Goal: Task Accomplishment & Management: Manage account settings

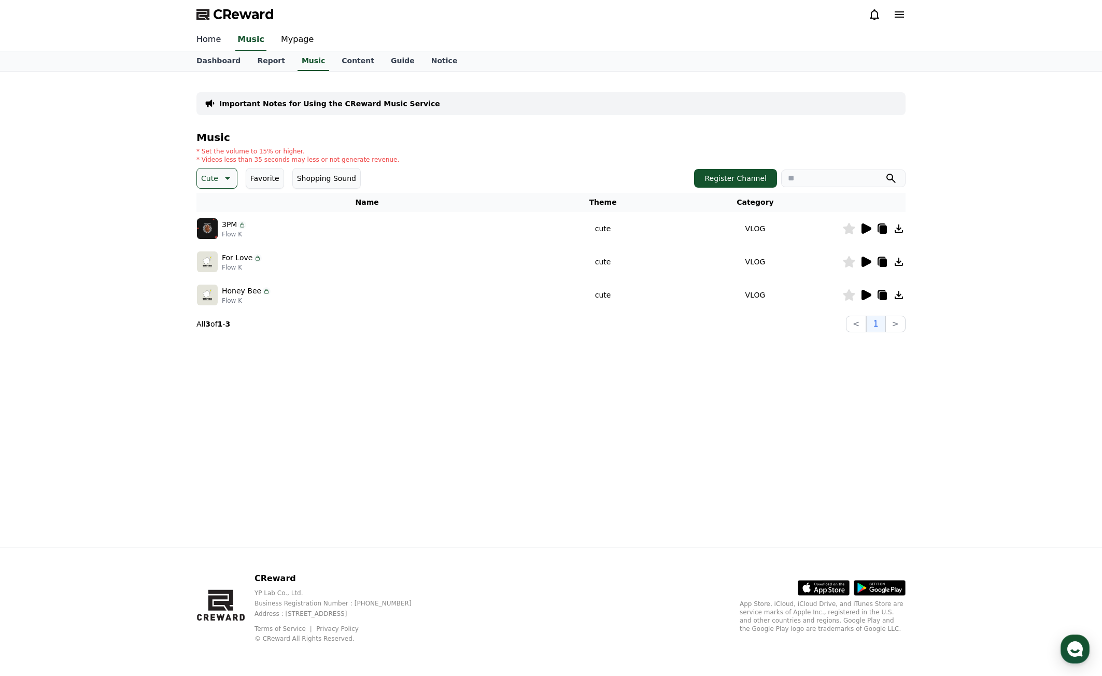
click at [211, 36] on link "Home" at bounding box center [208, 40] width 41 height 22
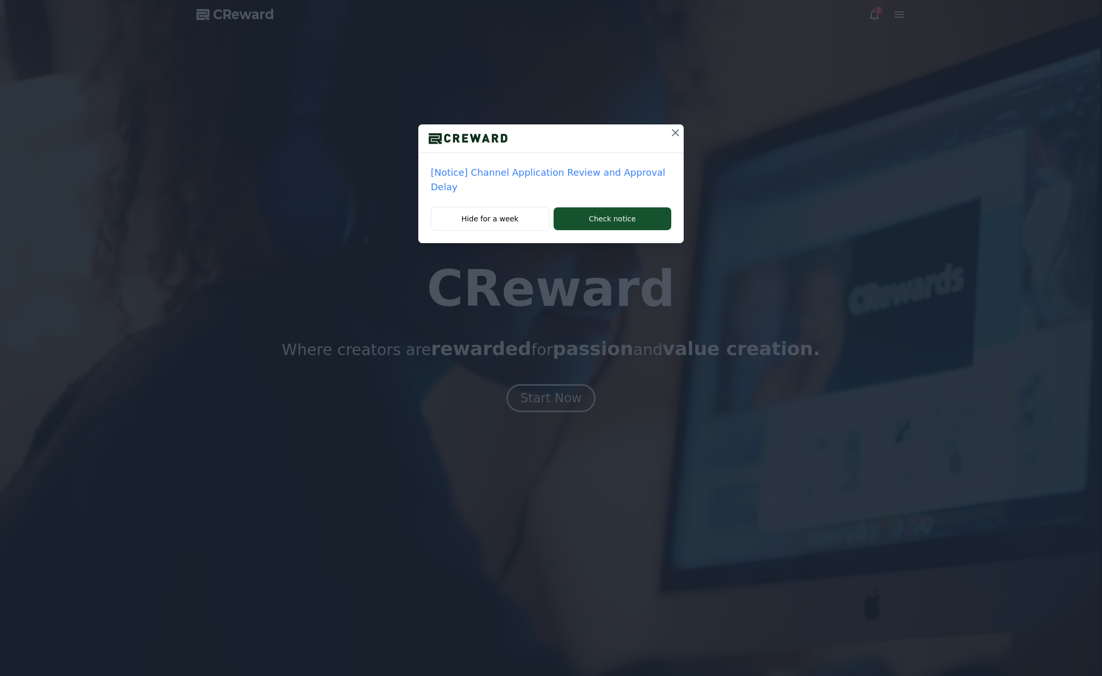
click at [669, 131] on icon at bounding box center [675, 132] width 12 height 12
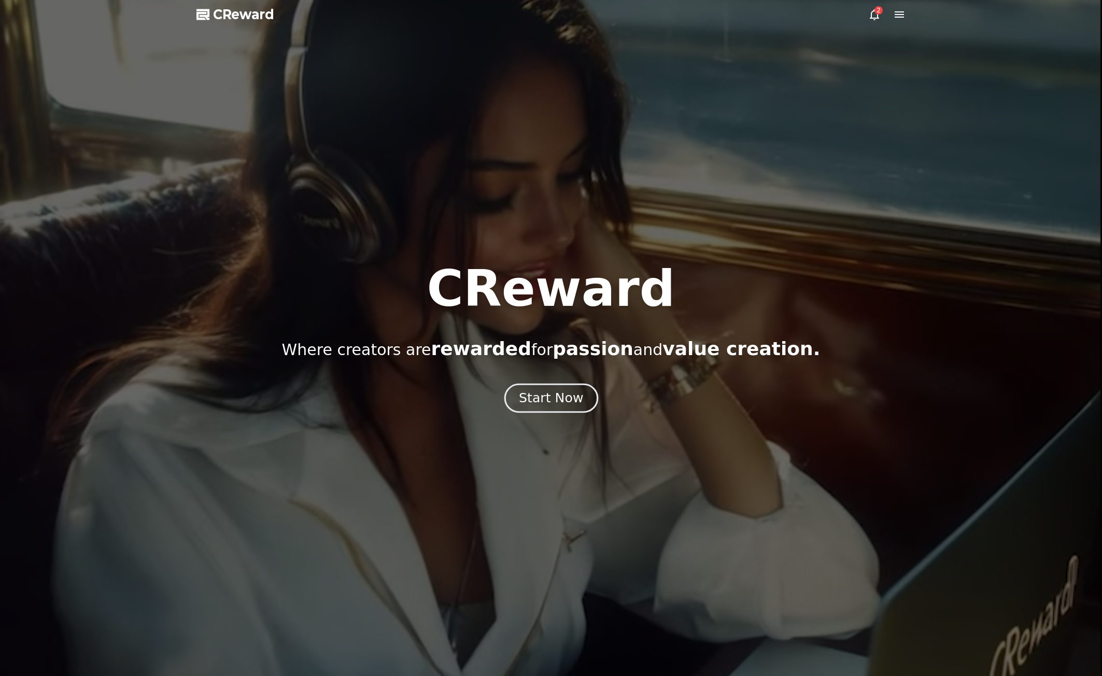
click at [572, 398] on div "Start Now" at bounding box center [551, 398] width 64 height 18
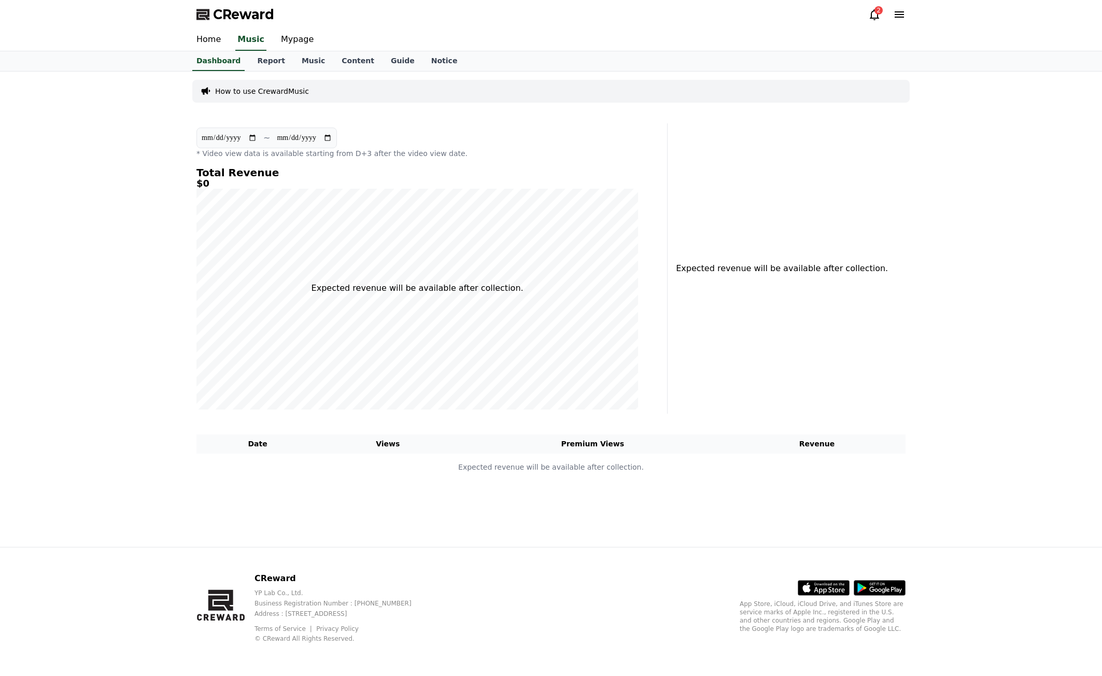
click at [896, 14] on icon at bounding box center [898, 14] width 9 height 6
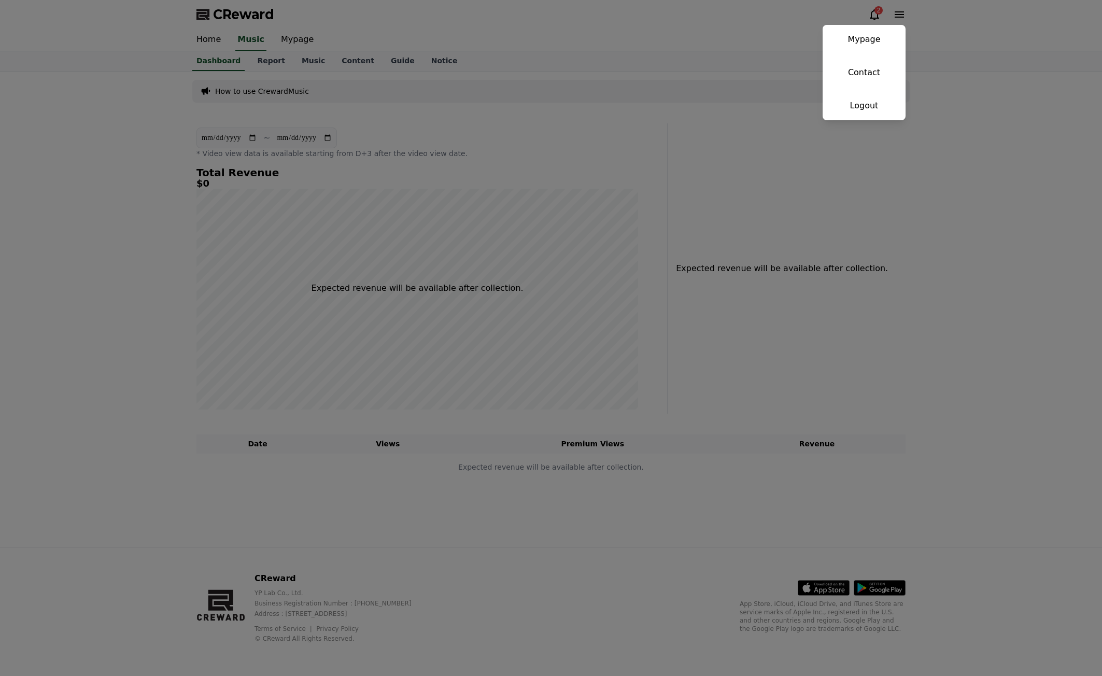
click at [874, 12] on button "close" at bounding box center [551, 338] width 1102 height 676
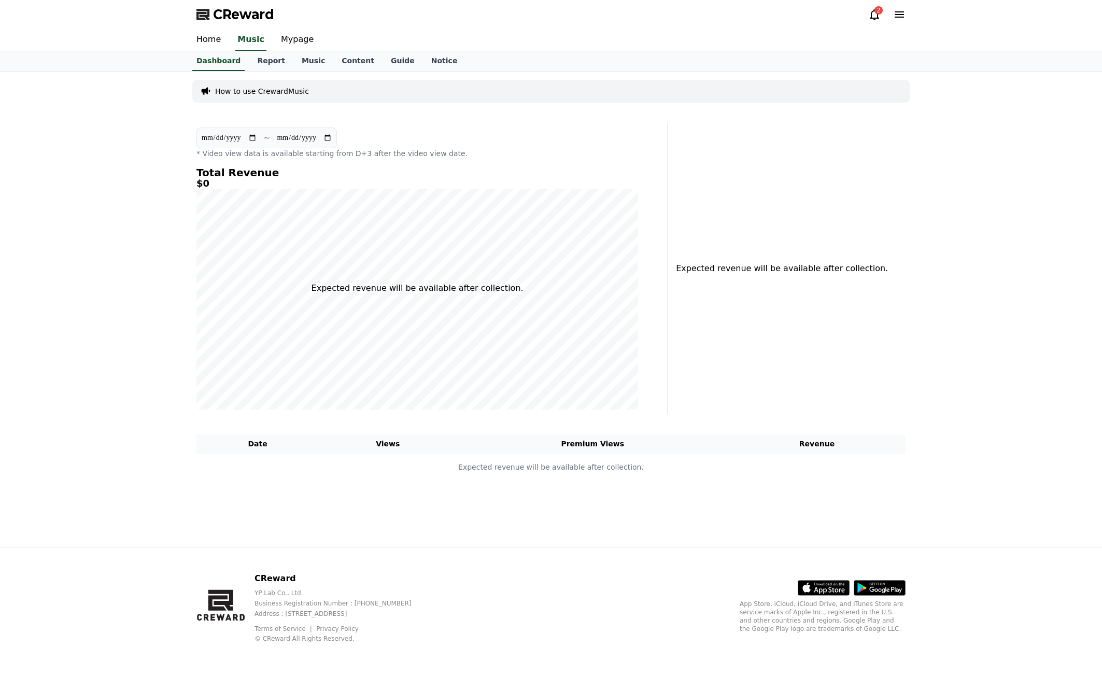
click at [875, 13] on icon at bounding box center [874, 14] width 12 height 12
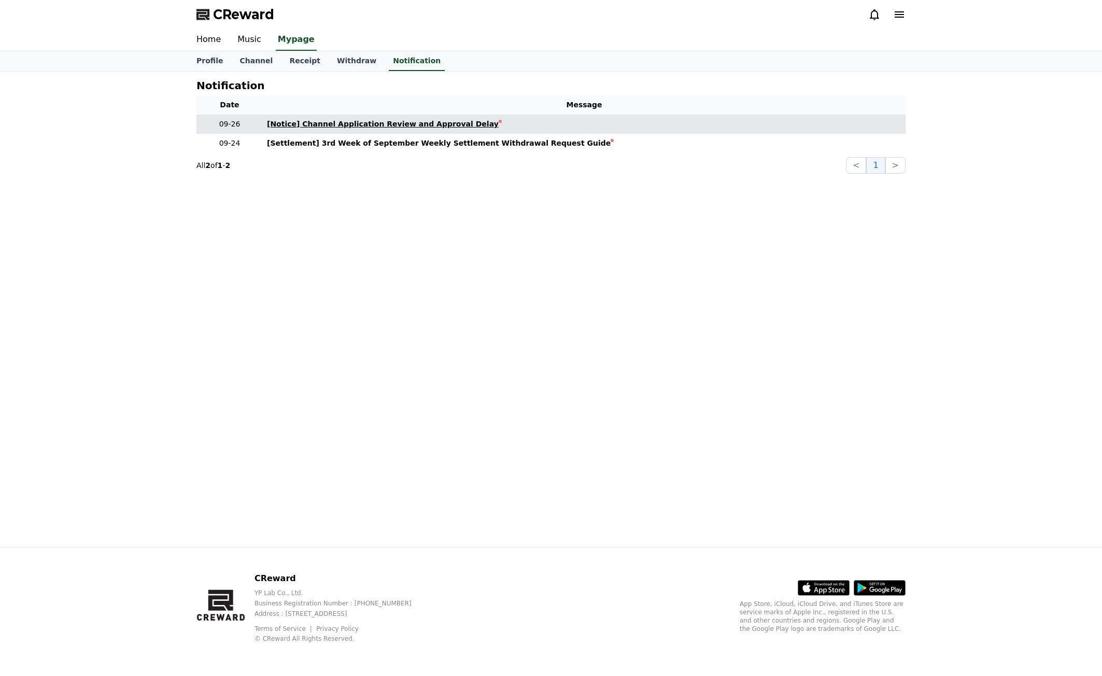
click at [435, 124] on div "[Notice] Channel Application Review and Approval Delay" at bounding box center [383, 124] width 232 height 11
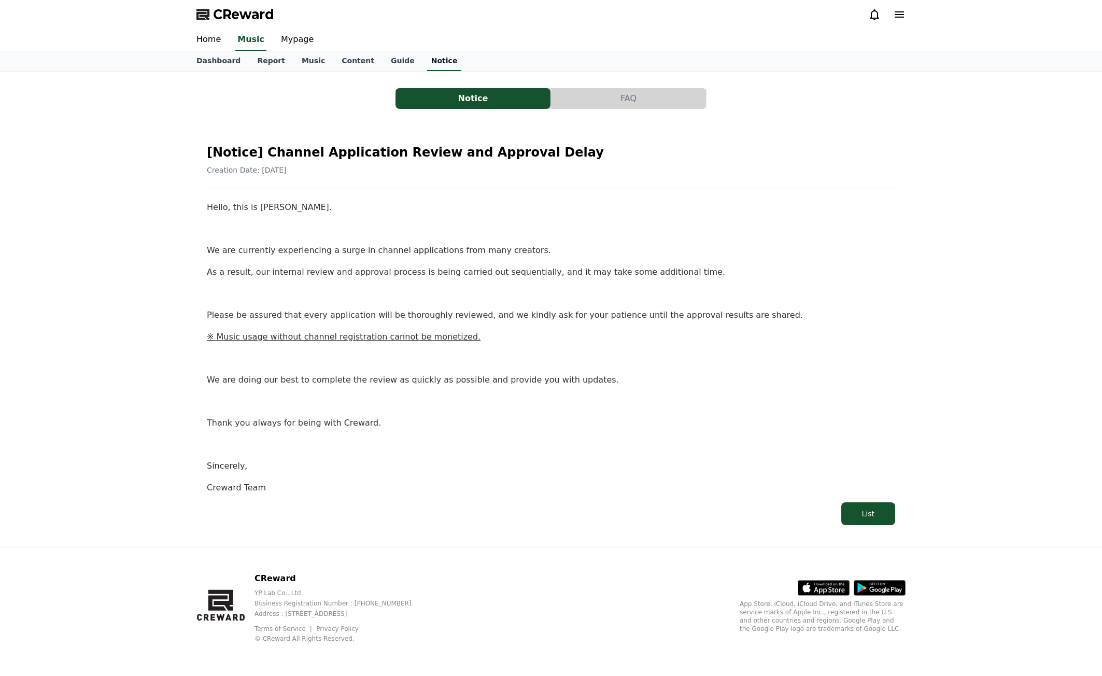
click at [427, 61] on link "Notice" at bounding box center [444, 61] width 35 height 20
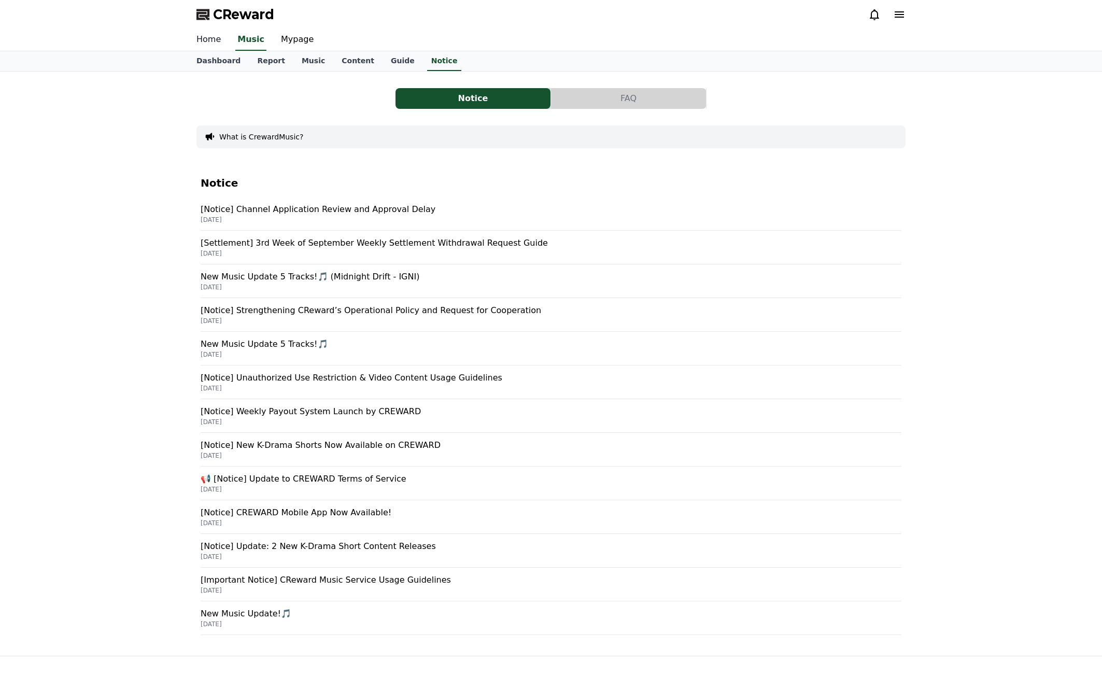
click at [204, 41] on link "Home" at bounding box center [208, 40] width 41 height 22
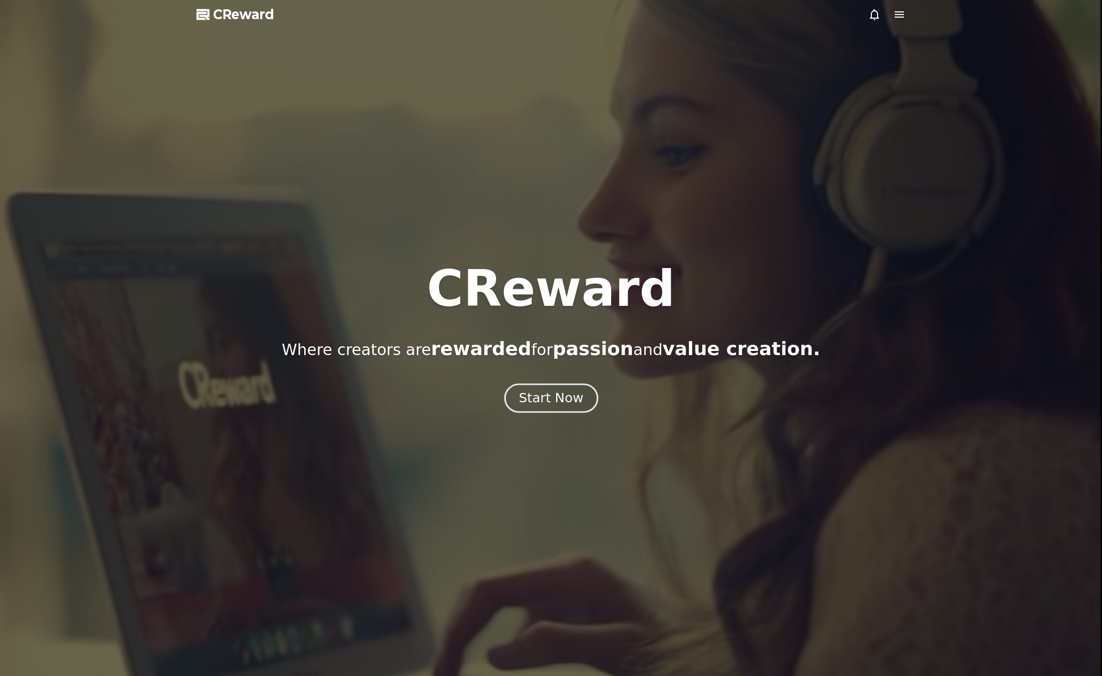
click at [542, 391] on div "Start Now" at bounding box center [551, 398] width 64 height 18
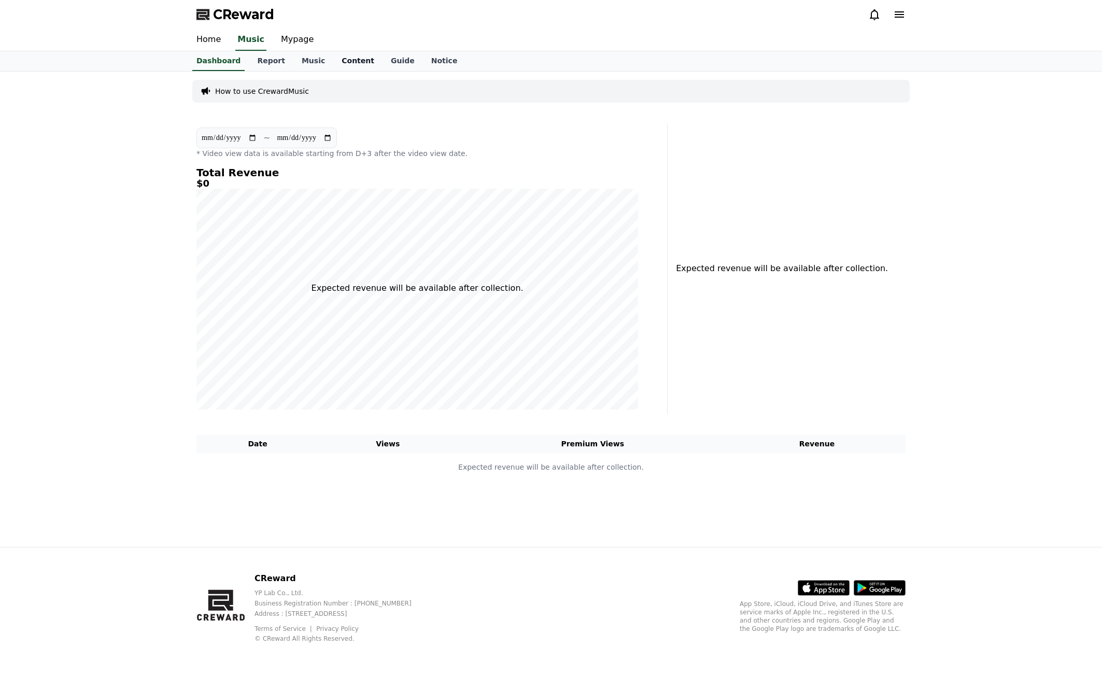
click at [350, 59] on link "Content" at bounding box center [357, 61] width 49 height 20
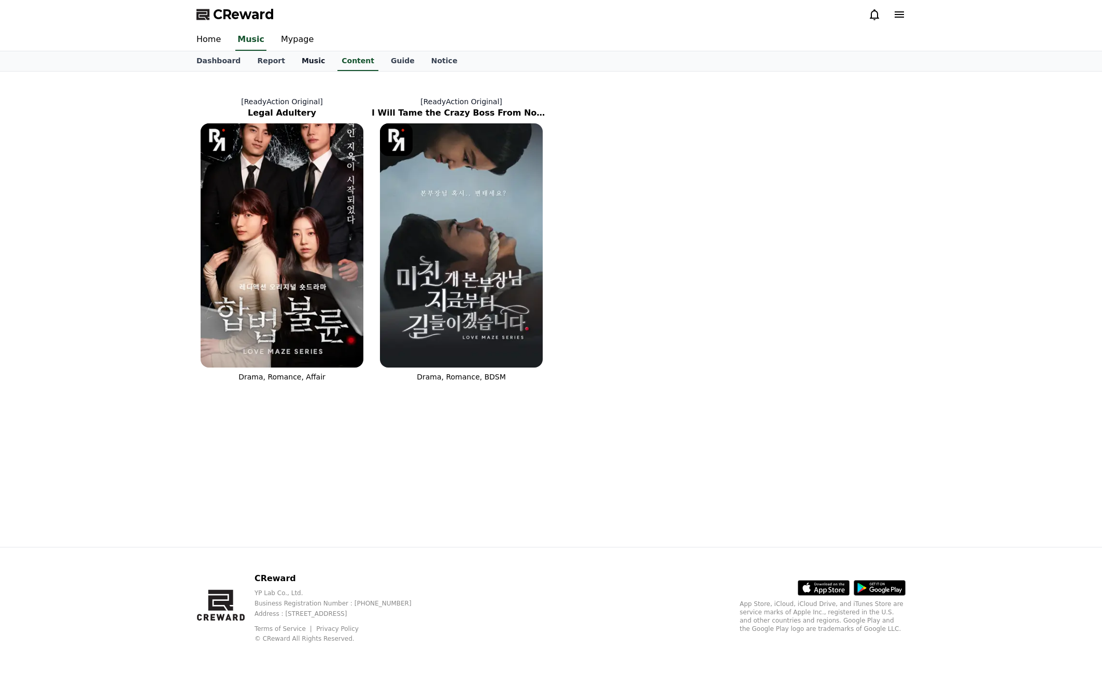
click at [302, 61] on link "Music" at bounding box center [313, 61] width 40 height 20
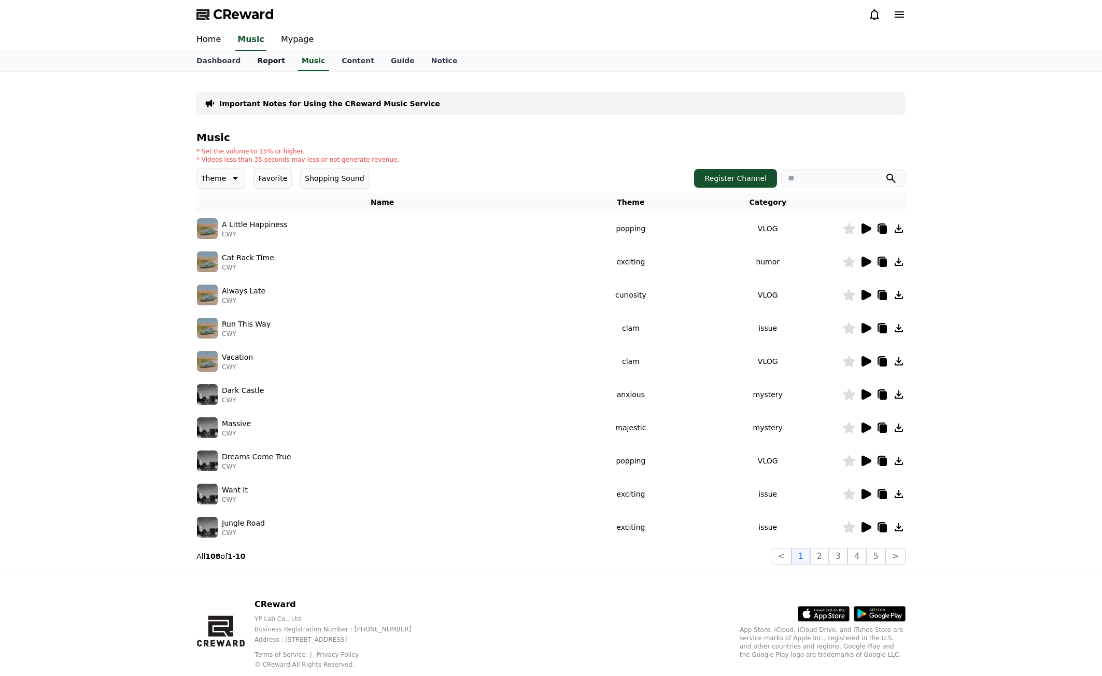
click at [268, 63] on link "Report" at bounding box center [271, 61] width 45 height 20
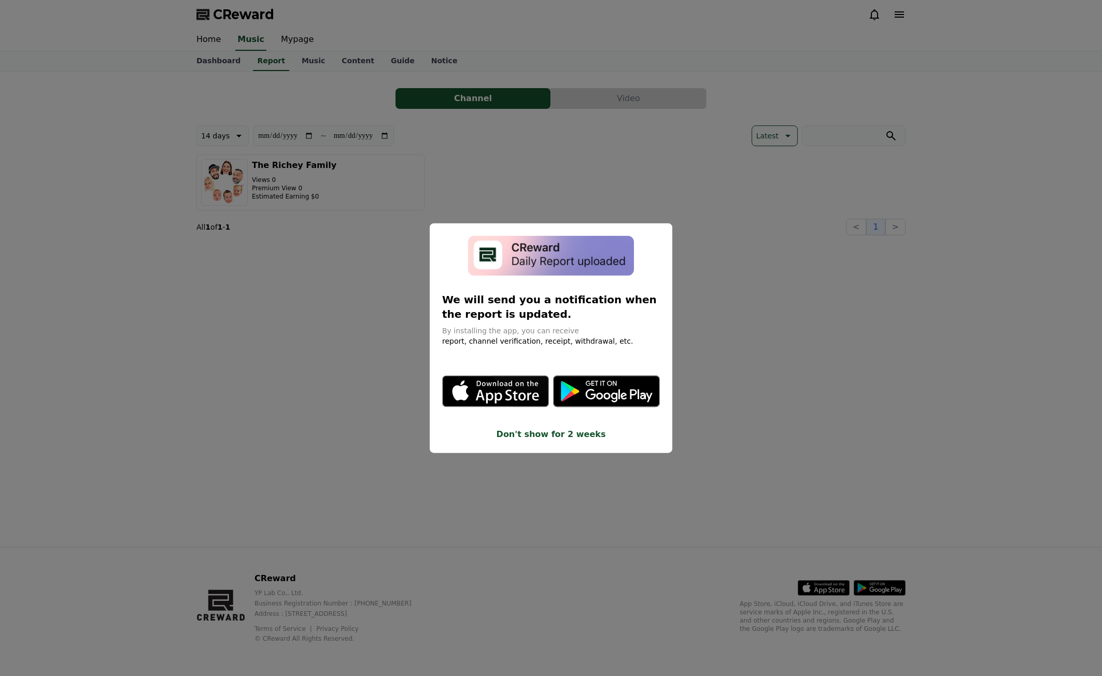
click at [719, 227] on button "close modal" at bounding box center [551, 338] width 1102 height 676
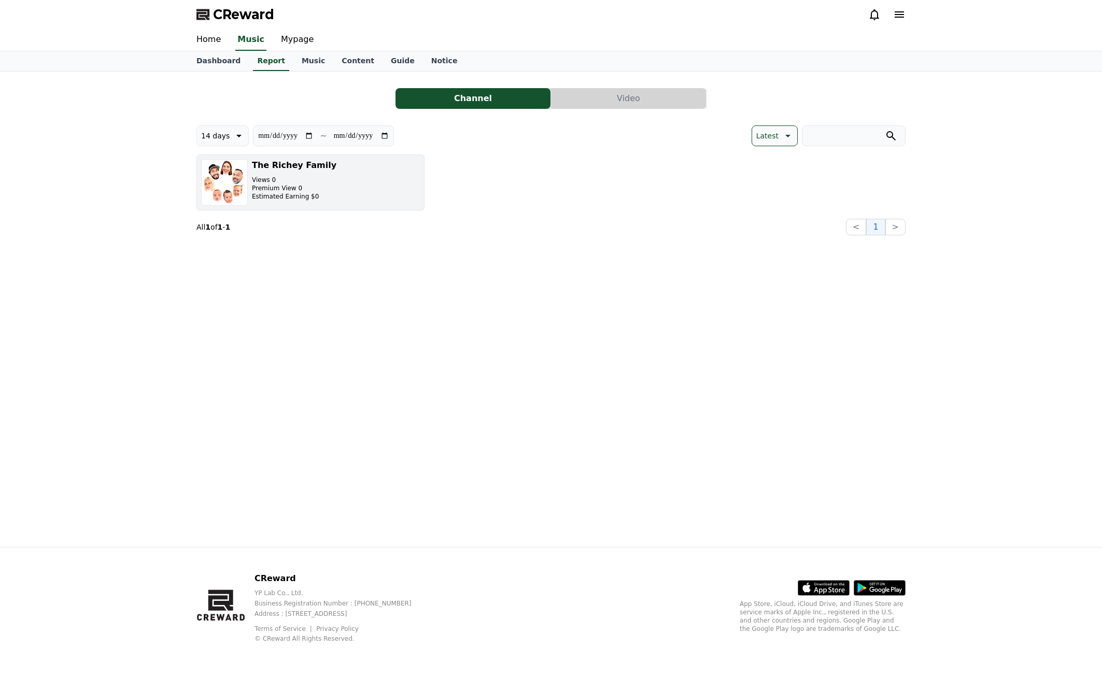
click at [338, 187] on button "The [PERSON_NAME] Family Views 0 Premium View 0 Estimated Earning $0" at bounding box center [310, 182] width 228 height 56
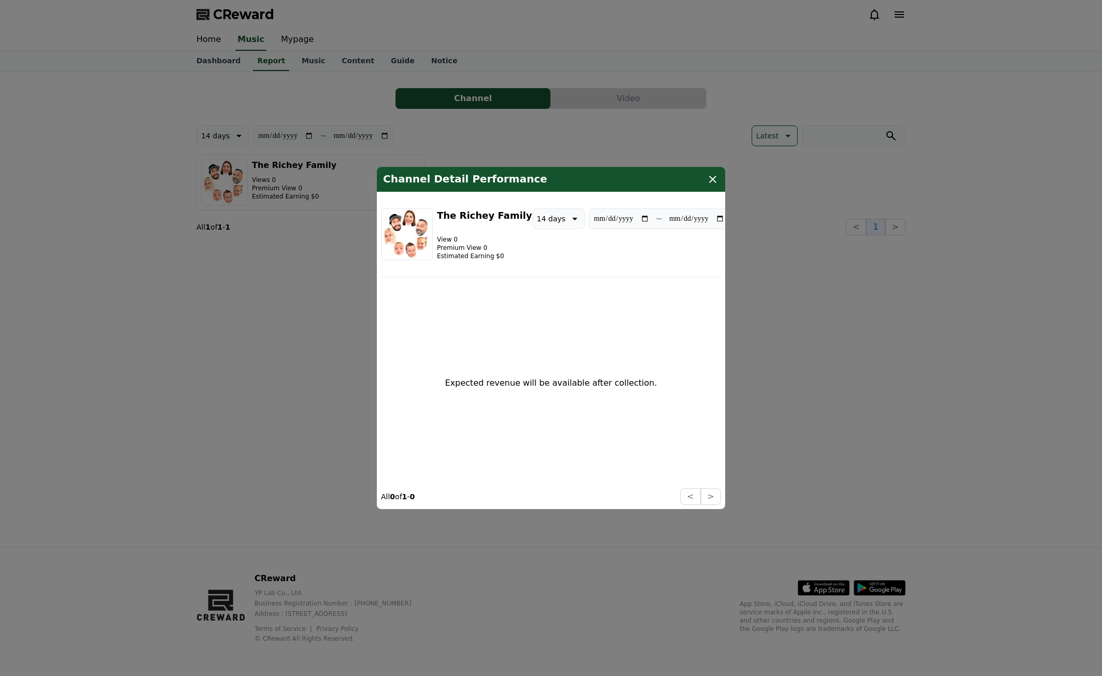
click at [547, 384] on p "Expected revenue will be available after collection." at bounding box center [551, 383] width 212 height 12
click at [547, 383] on p "Expected revenue will be available after collection." at bounding box center [551, 383] width 212 height 12
click at [557, 387] on p "Expected revenue will be available after collection." at bounding box center [551, 383] width 212 height 12
click at [710, 181] on icon "modal" at bounding box center [712, 179] width 7 height 7
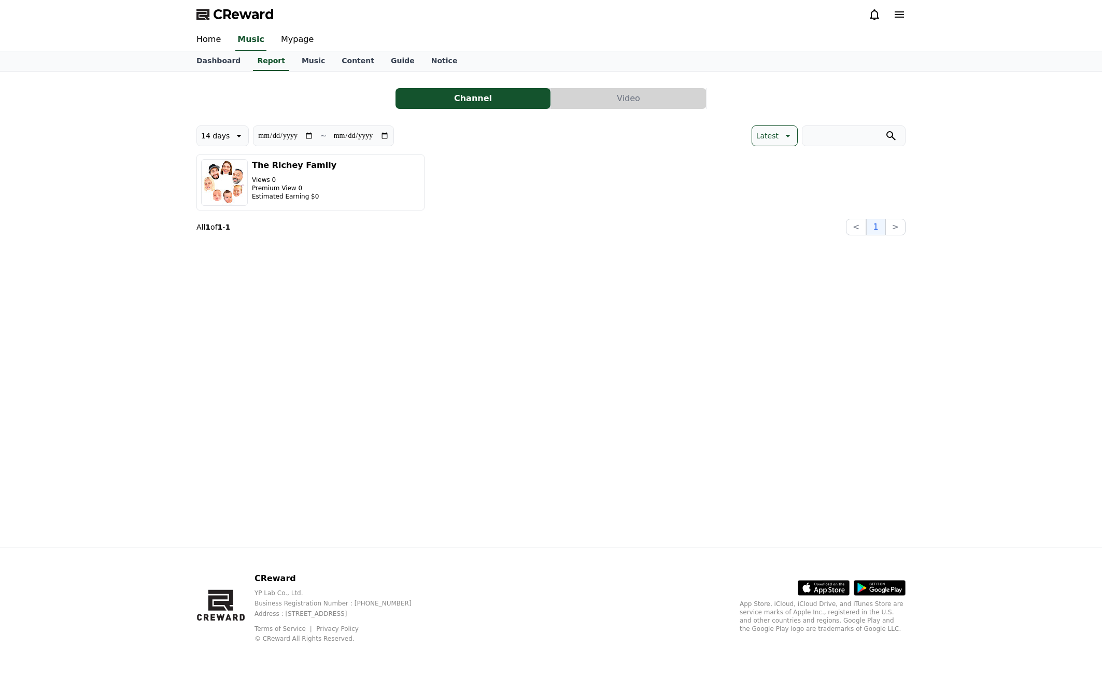
click at [618, 109] on div "**********" at bounding box center [550, 157] width 709 height 155
click at [607, 102] on button "Video" at bounding box center [628, 98] width 155 height 21
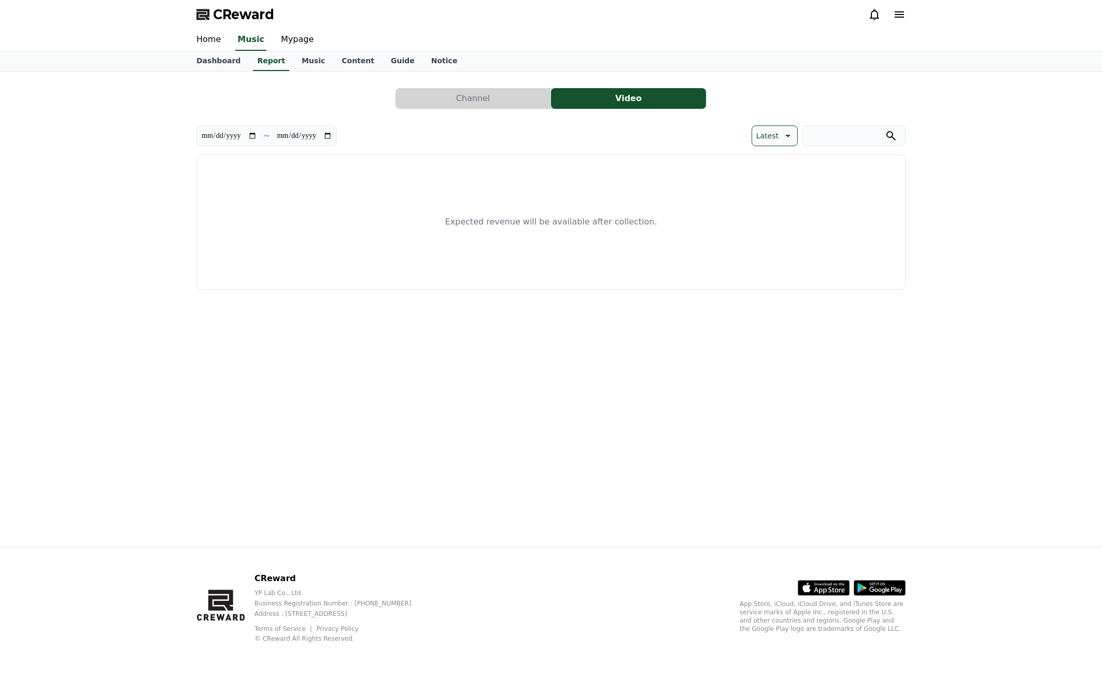
click at [489, 106] on button "Channel" at bounding box center [472, 98] width 155 height 21
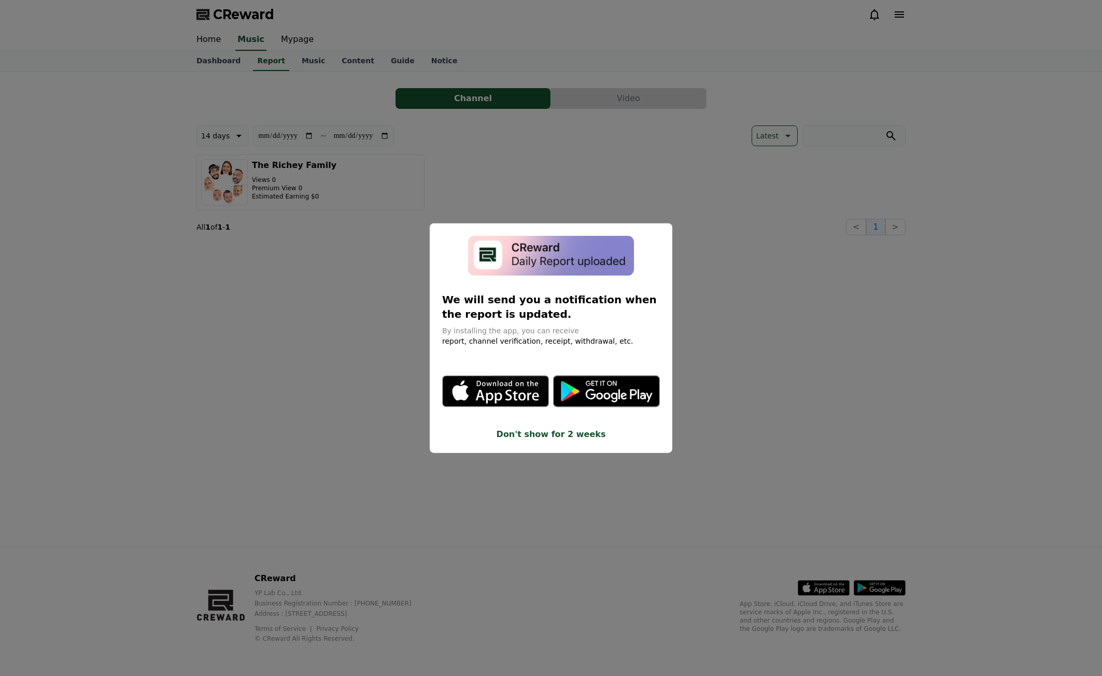
click at [772, 270] on button "close modal" at bounding box center [551, 338] width 1102 height 676
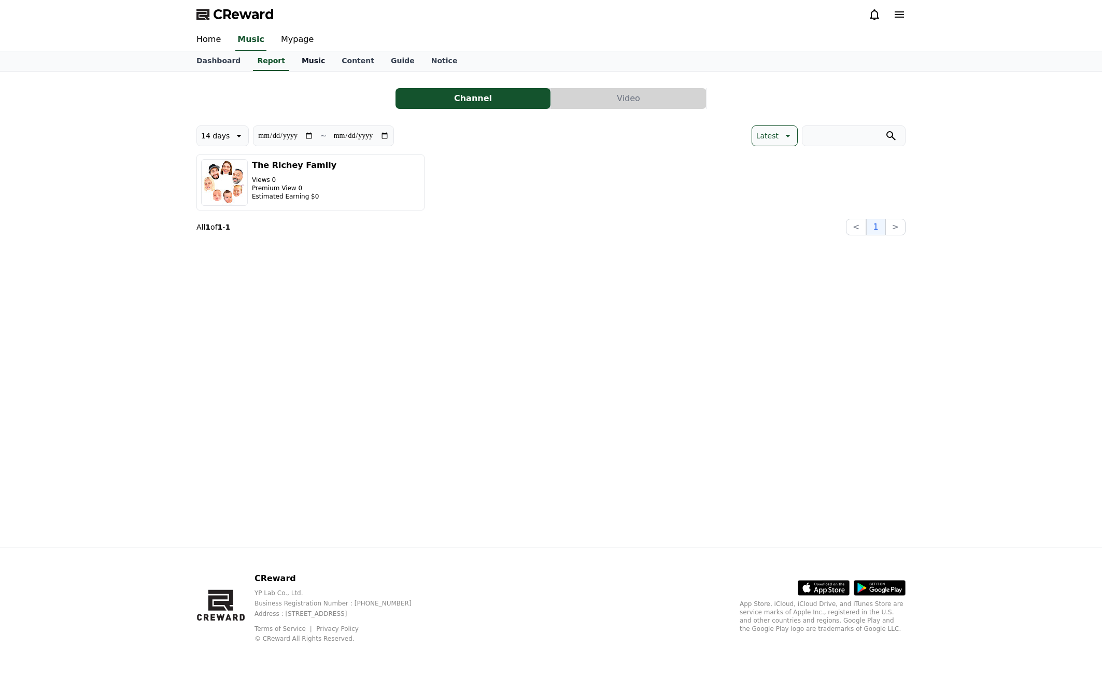
click at [305, 60] on link "Music" at bounding box center [313, 61] width 40 height 20
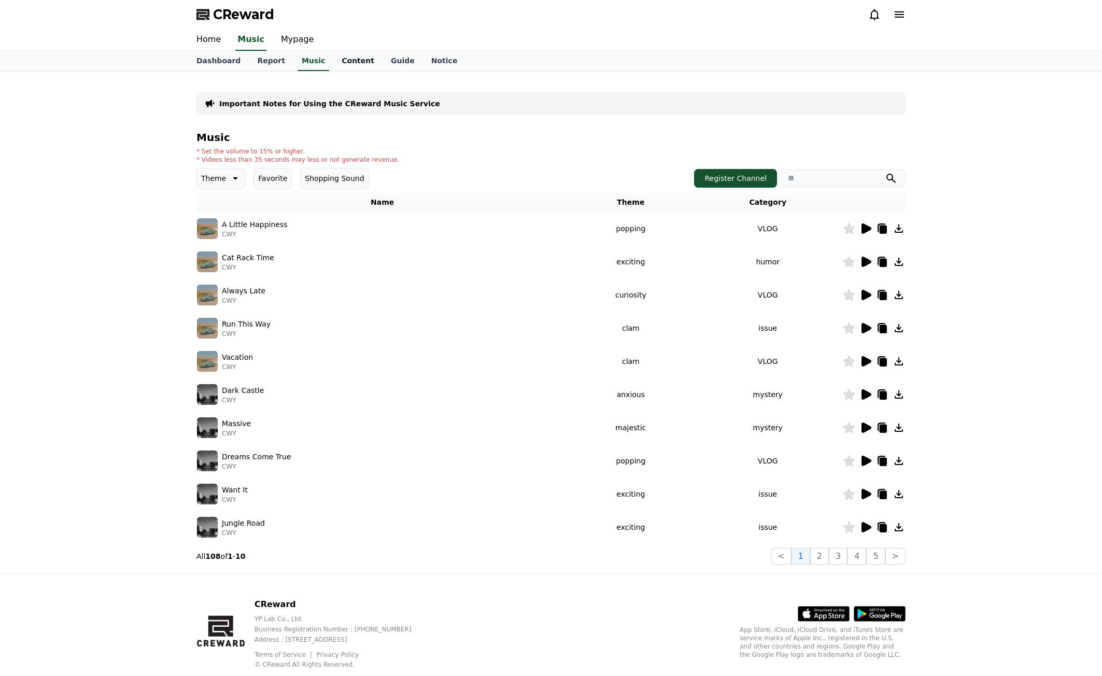
click at [348, 62] on link "Content" at bounding box center [357, 61] width 49 height 20
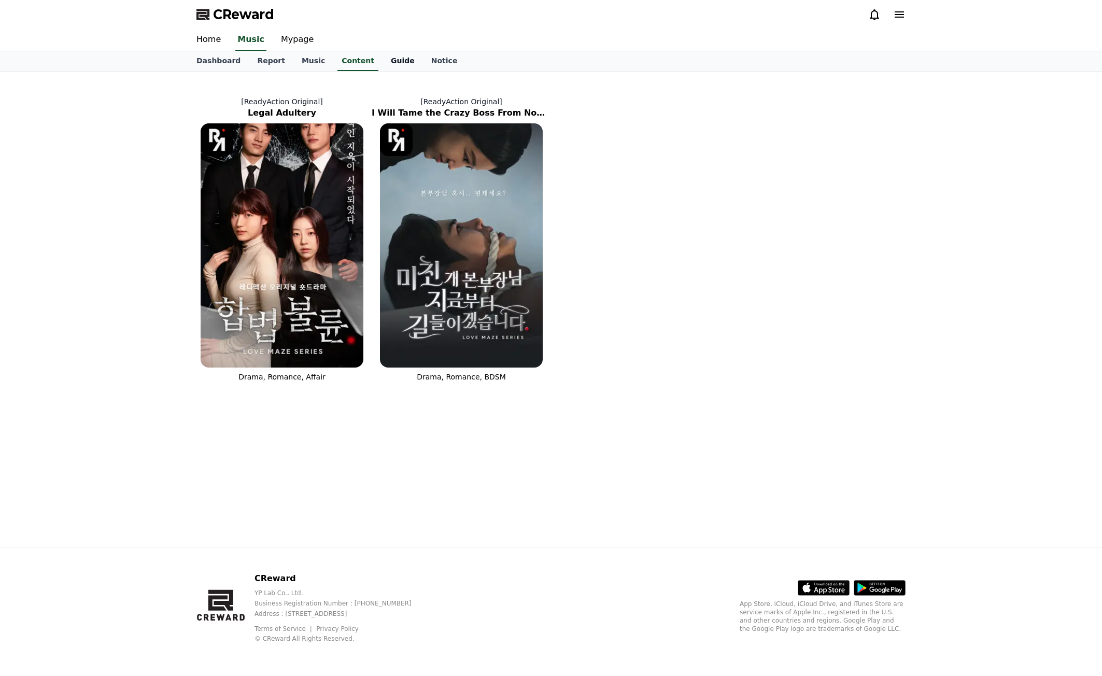
click at [382, 66] on link "Guide" at bounding box center [402, 61] width 40 height 20
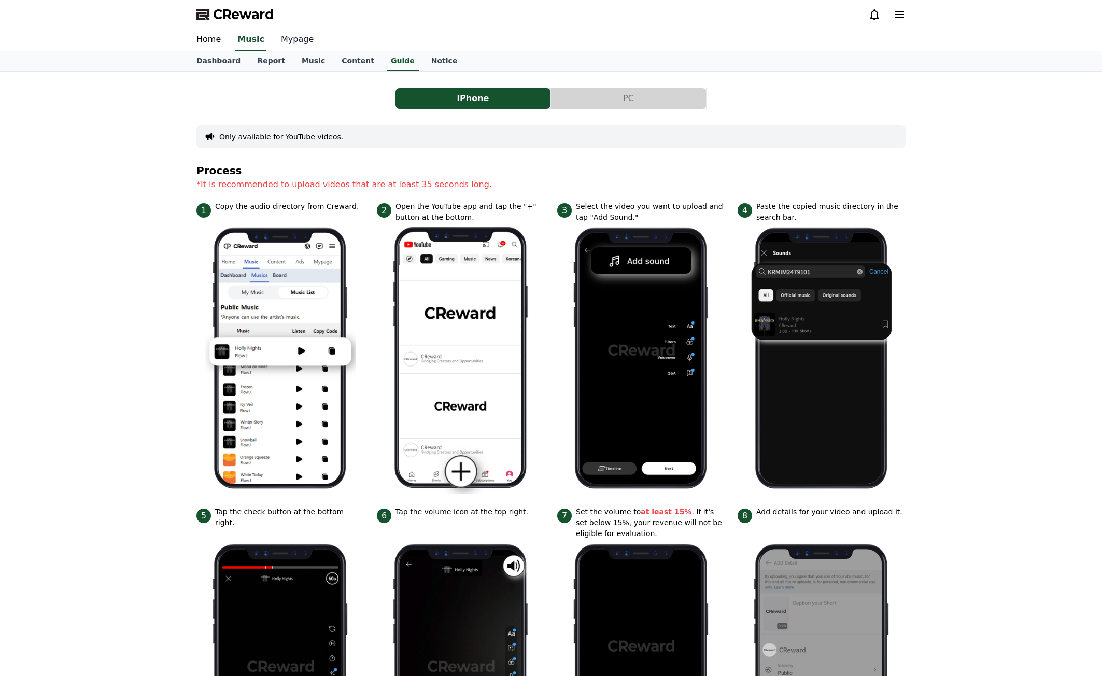
click at [287, 39] on link "Mypage" at bounding box center [297, 40] width 49 height 22
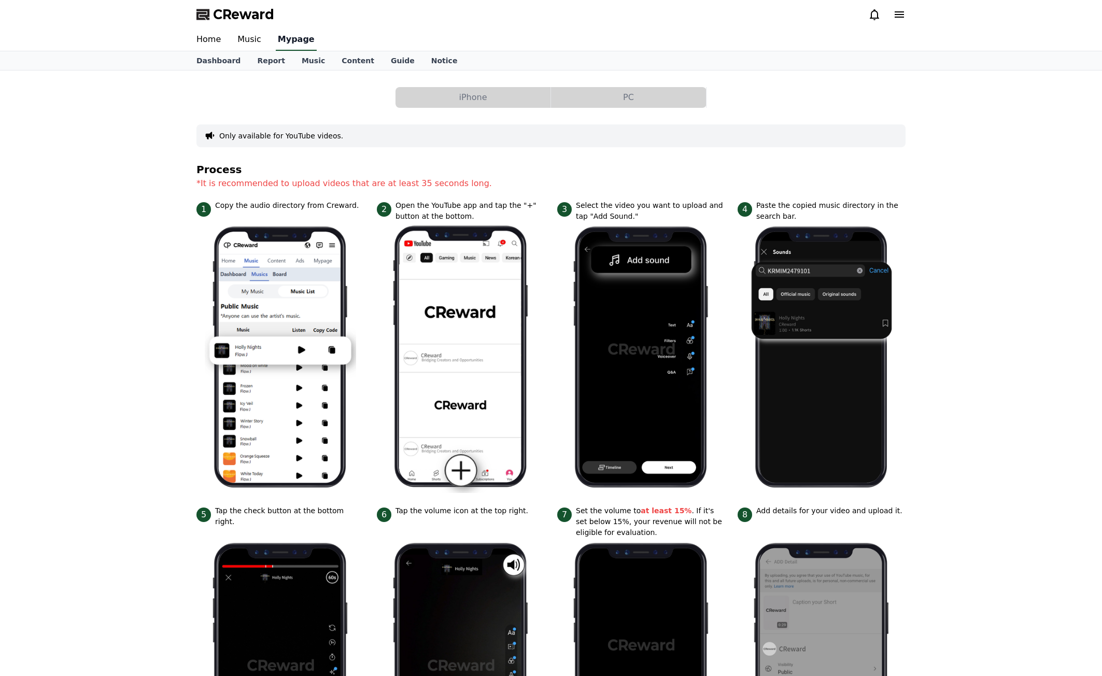
select select "**********"
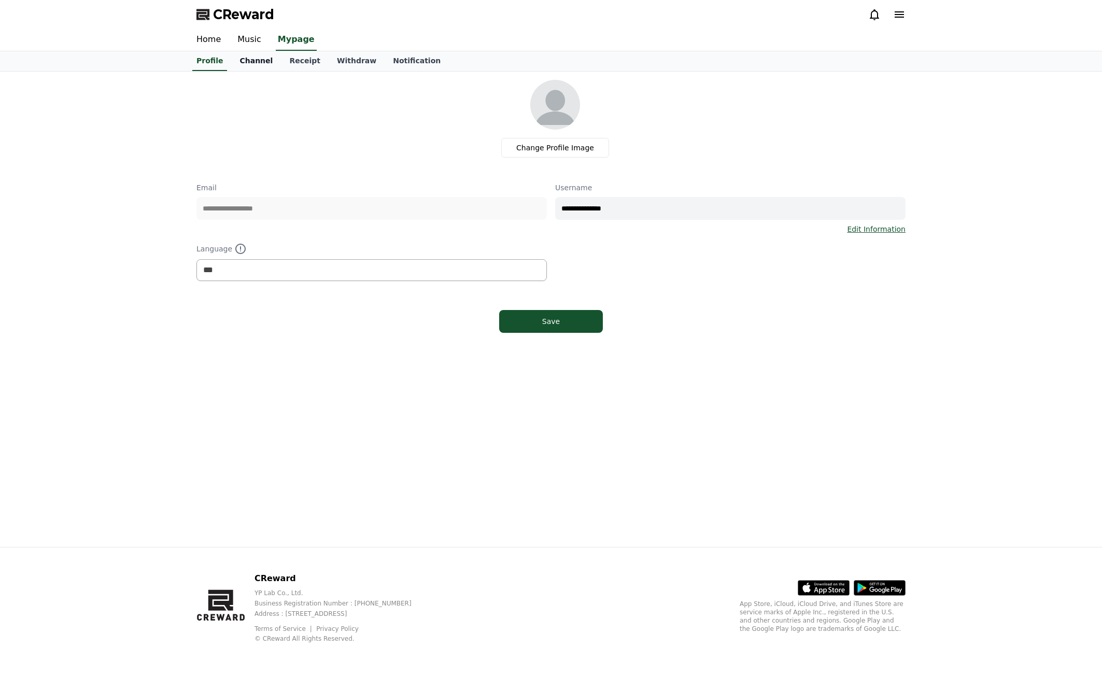
click at [260, 65] on link "Channel" at bounding box center [256, 61] width 50 height 20
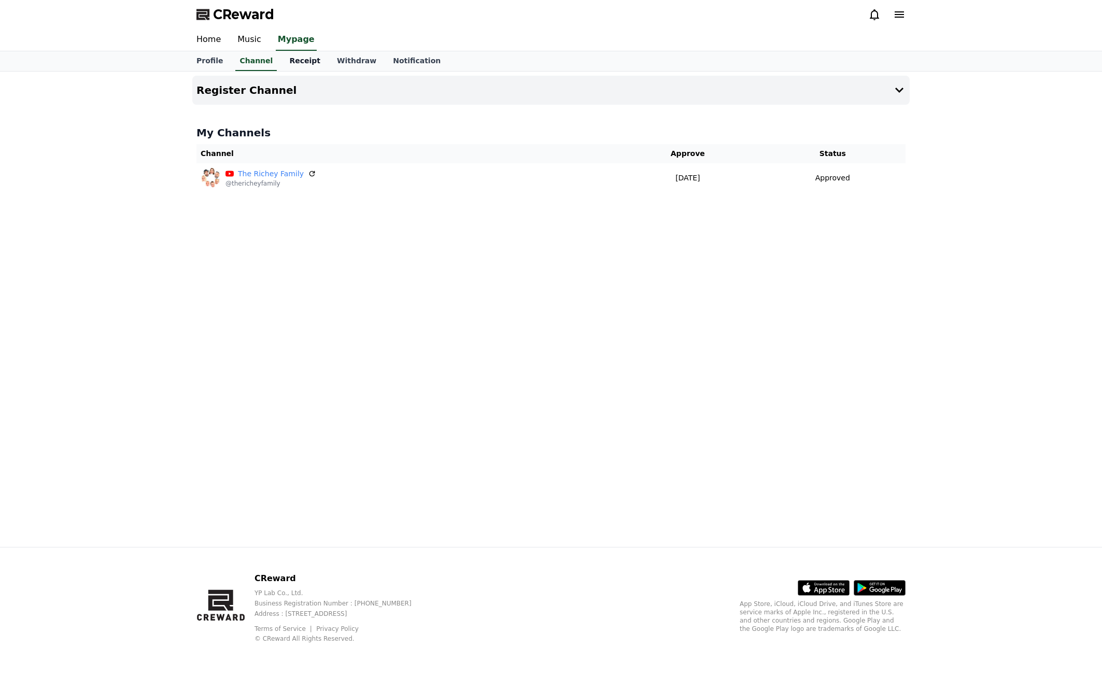
click at [291, 64] on link "Receipt" at bounding box center [305, 61] width 48 height 20
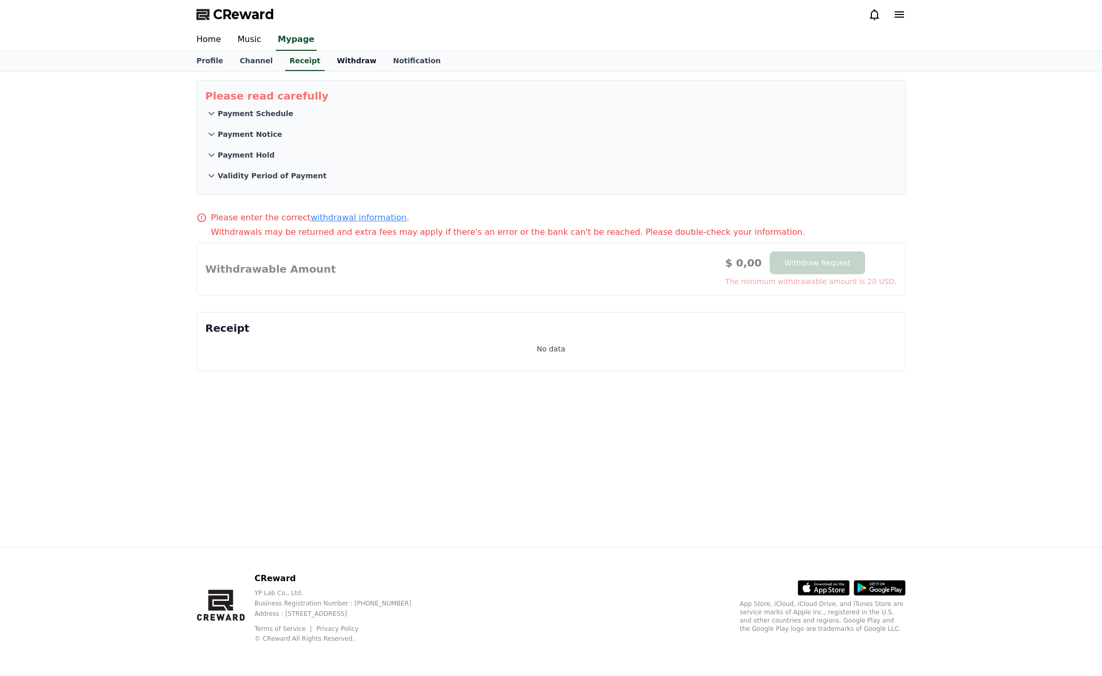
click at [346, 68] on link "Withdraw" at bounding box center [357, 61] width 56 height 20
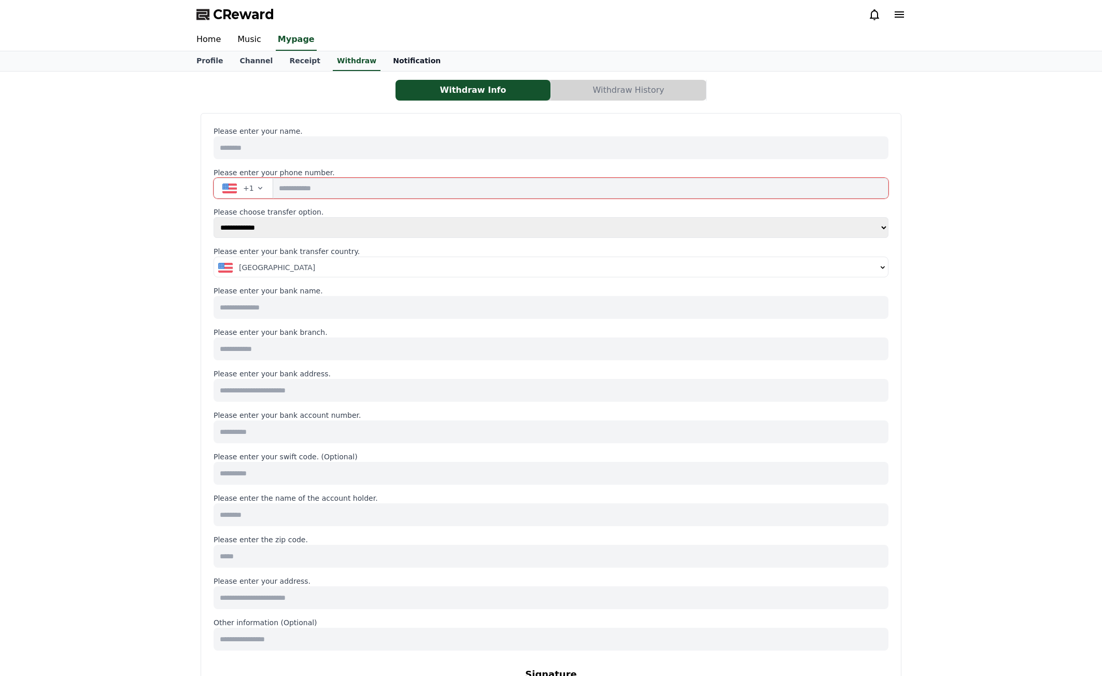
click at [397, 59] on link "Notification" at bounding box center [416, 61] width 64 height 20
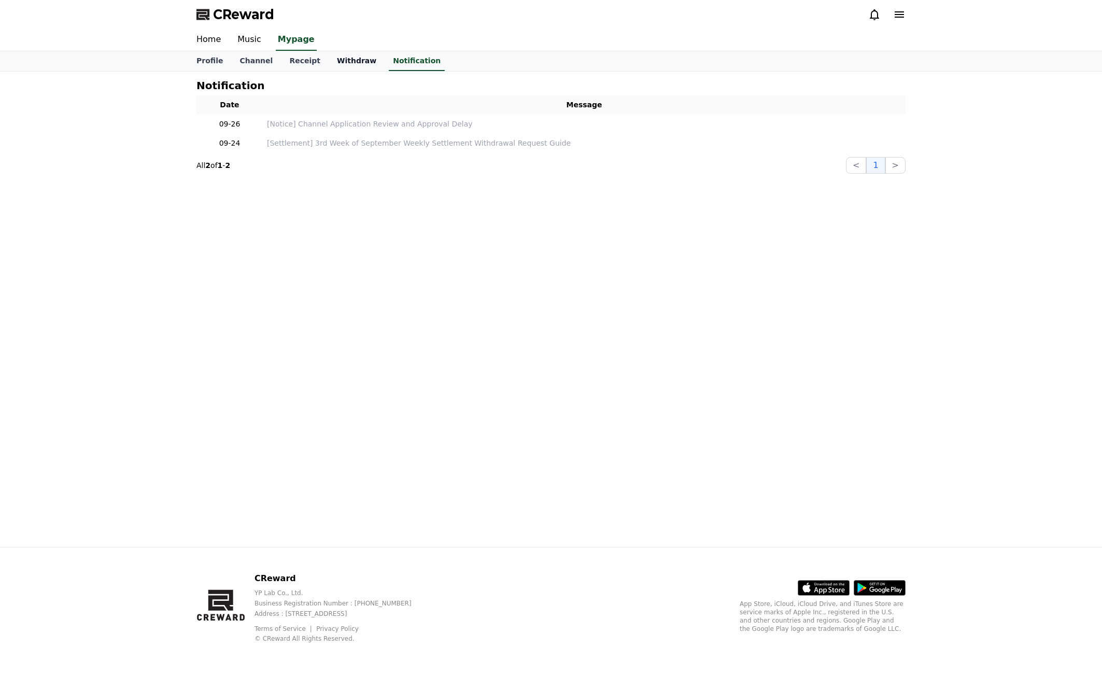
click at [336, 64] on link "Withdraw" at bounding box center [357, 61] width 56 height 20
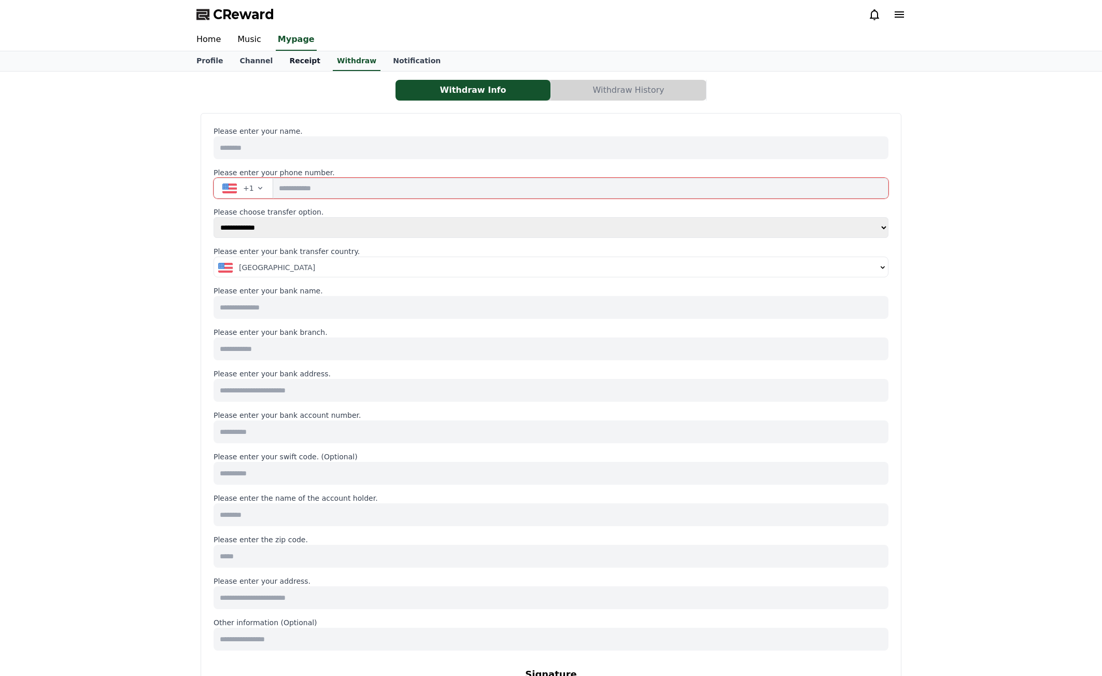
click at [300, 62] on link "Receipt" at bounding box center [305, 61] width 48 height 20
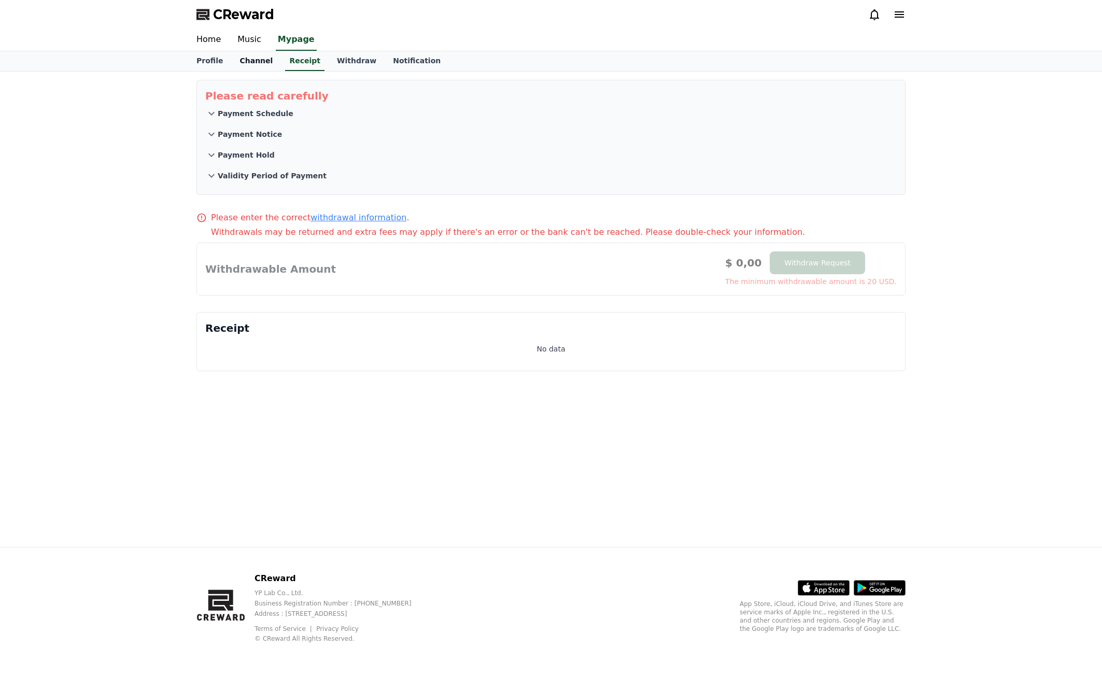
click at [255, 60] on link "Channel" at bounding box center [256, 61] width 50 height 20
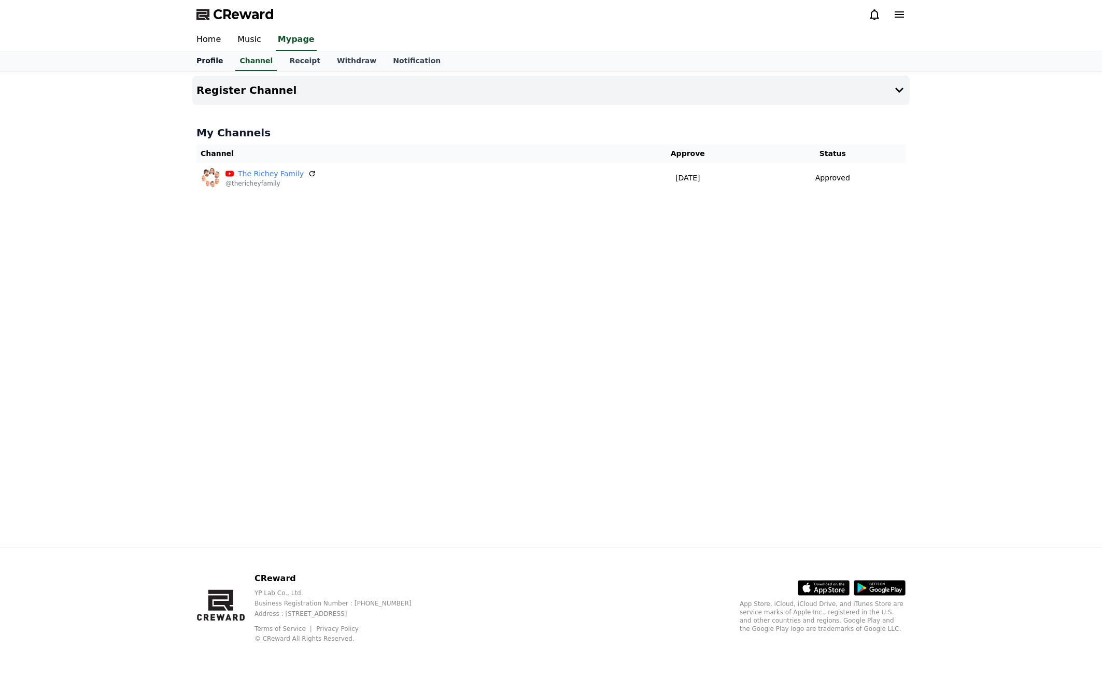
click at [211, 62] on link "Profile" at bounding box center [209, 61] width 43 height 20
select select "**********"
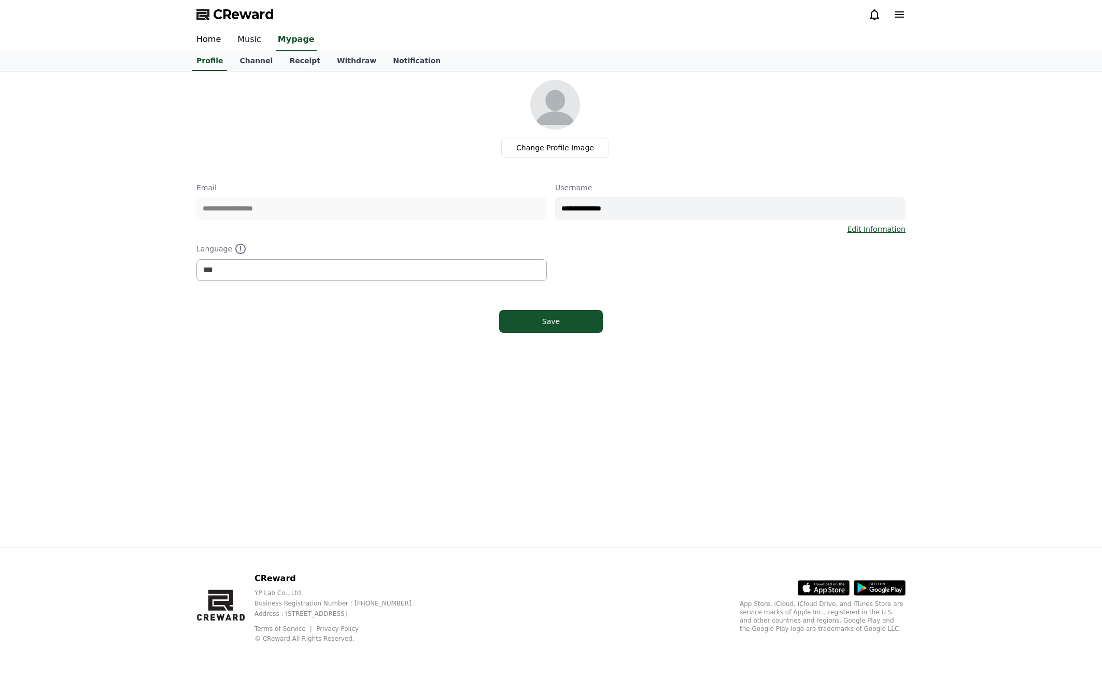
click at [250, 46] on link "Music" at bounding box center [249, 40] width 40 height 22
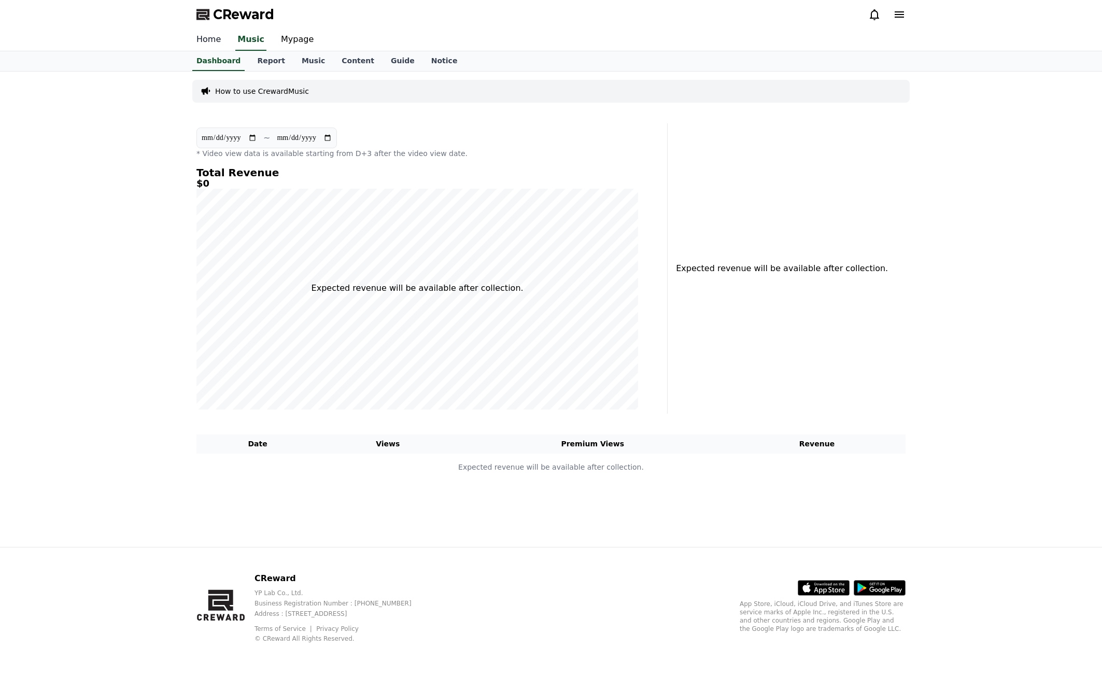
click at [218, 44] on link "Home" at bounding box center [208, 40] width 41 height 22
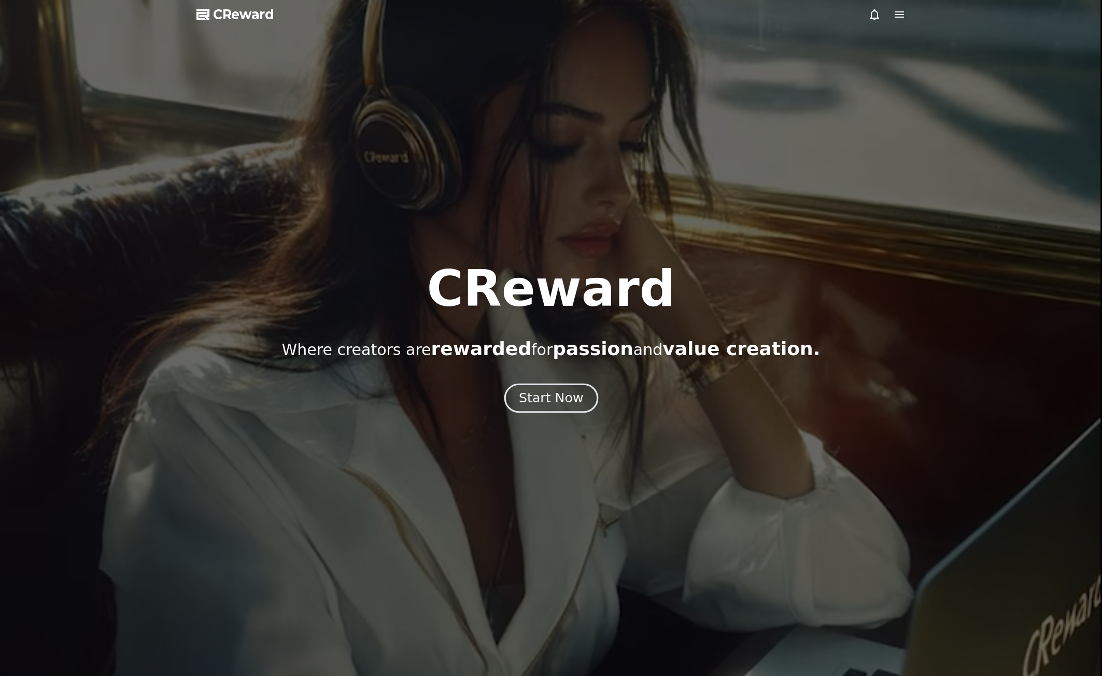
click at [562, 399] on div "Start Now" at bounding box center [551, 398] width 64 height 18
